Goal: Information Seeking & Learning: Learn about a topic

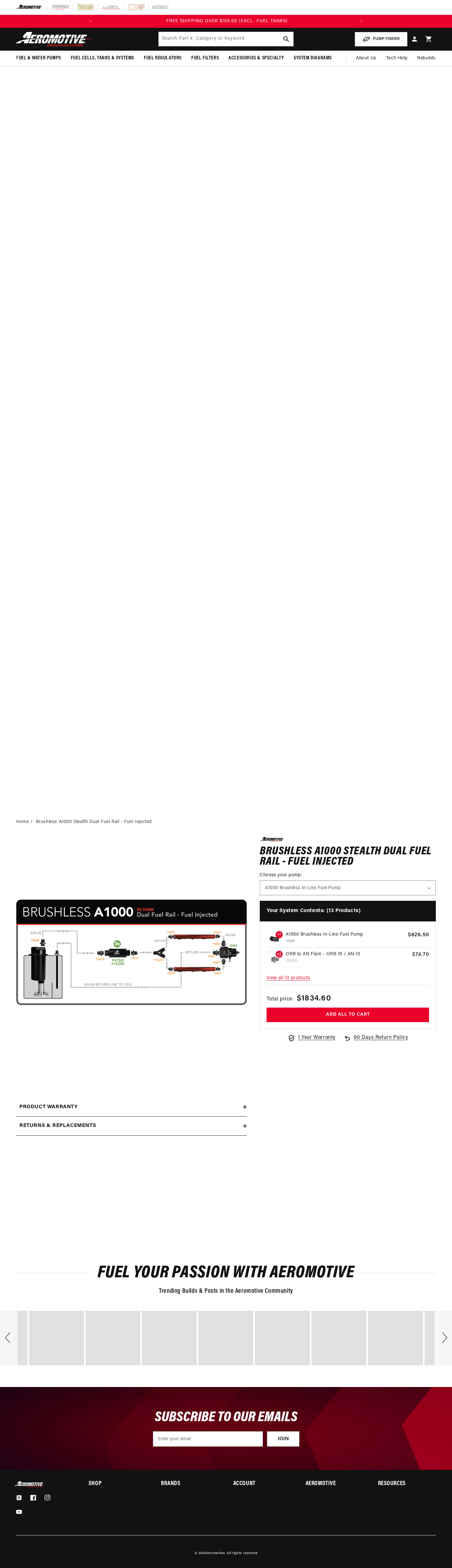
scroll to position [0, 257]
